Goal: Task Accomplishment & Management: Manage account settings

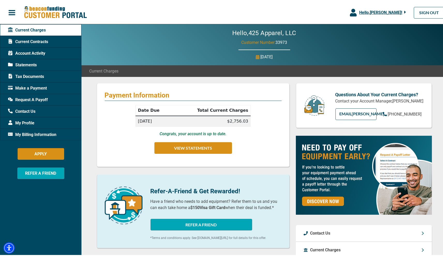
click at [25, 84] on span "Make a Payment" at bounding box center [27, 87] width 39 height 6
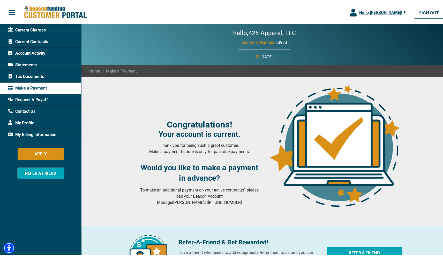
click at [45, 26] on span "Current Charges" at bounding box center [27, 29] width 38 height 6
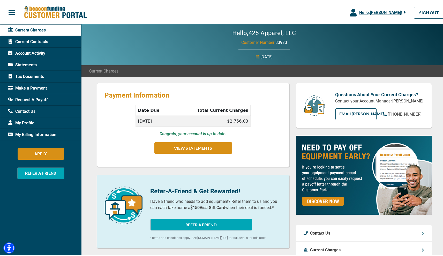
click at [39, 88] on span "Make a Payment" at bounding box center [27, 87] width 39 height 6
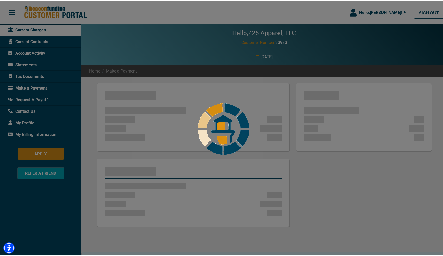
click at [29, 65] on div at bounding box center [223, 128] width 447 height 256
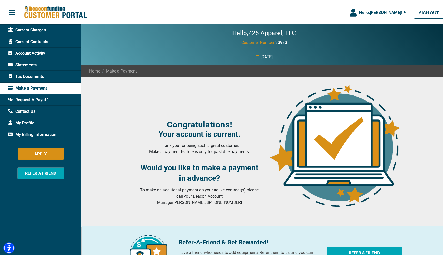
click at [29, 65] on span "Statements" at bounding box center [22, 64] width 29 height 6
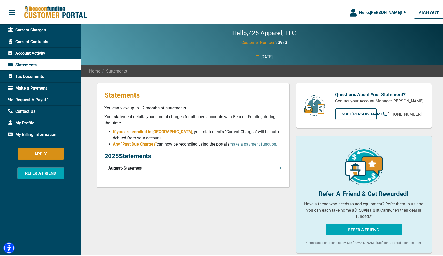
click at [31, 31] on span "Current Charges" at bounding box center [27, 29] width 38 height 6
